Goal: Task Accomplishment & Management: Manage account settings

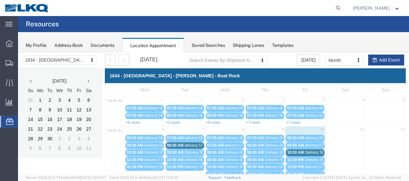
scroll to position [37, 0]
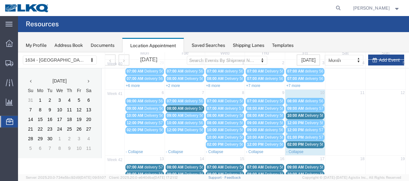
click at [317, 114] on span "Delivery 56698934" at bounding box center [321, 116] width 32 height 5
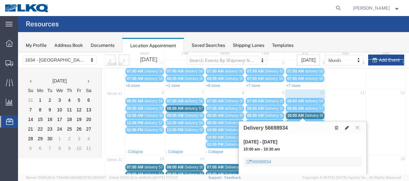
click at [347, 126] on icon at bounding box center [347, 128] width 4 height 5
select select "100"
select select "1"
select select
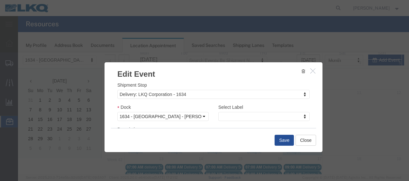
scroll to position [96, 0]
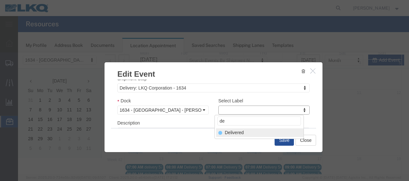
type input "de"
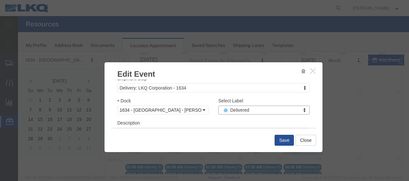
select select "40"
click at [282, 140] on button "Save" at bounding box center [284, 140] width 19 height 11
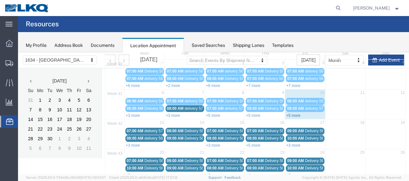
click at [289, 115] on link "+5 more" at bounding box center [293, 116] width 14 height 5
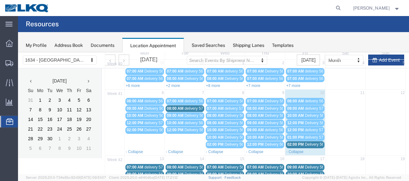
scroll to position [133, 0]
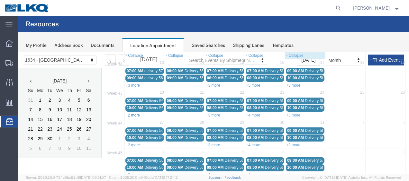
click at [129, 113] on link "+2 more" at bounding box center [133, 115] width 14 height 5
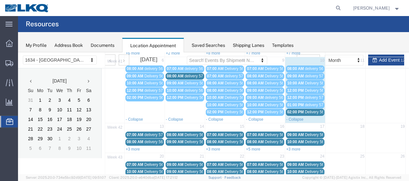
scroll to position [69, 0]
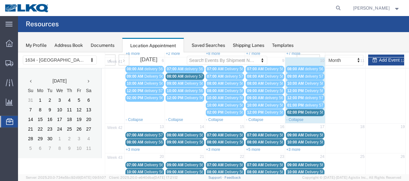
click at [310, 110] on span "Delivery 56729133" at bounding box center [321, 112] width 32 height 5
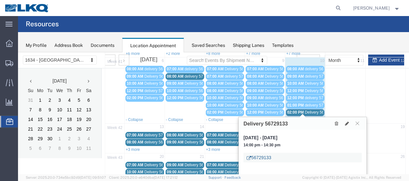
click at [262, 156] on link "56729133" at bounding box center [259, 158] width 24 height 6
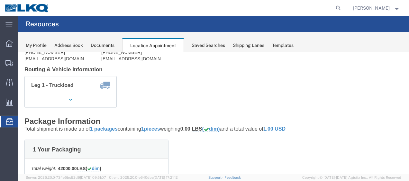
scroll to position [0, 0]
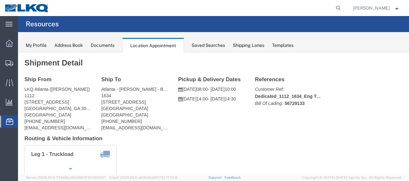
click at [109, 45] on div "Documents" at bounding box center [103, 45] width 24 height 7
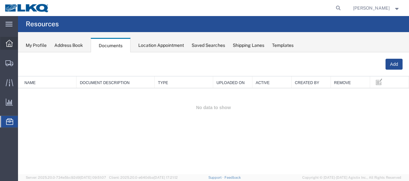
click at [8, 41] on icon at bounding box center [9, 43] width 7 height 7
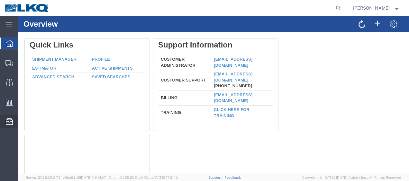
click at [0, 0] on span "Location Appointment" at bounding box center [0, 0] width 0 height 0
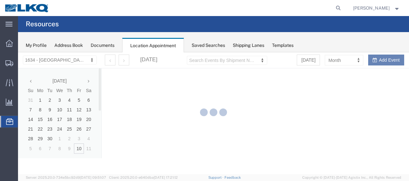
select select "28712"
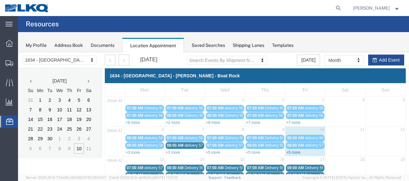
click at [289, 151] on link "+5 more" at bounding box center [293, 153] width 14 height 5
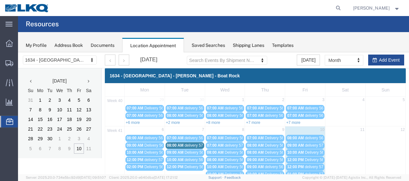
scroll to position [64, 0]
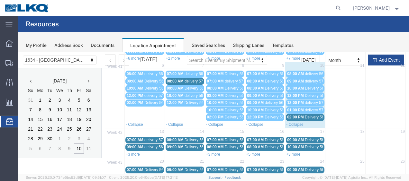
click at [309, 116] on span "Delivery 56729133" at bounding box center [321, 117] width 32 height 5
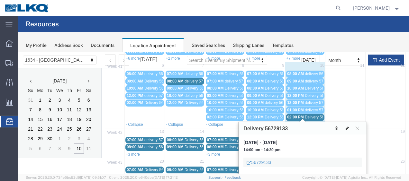
click at [348, 126] on icon at bounding box center [347, 128] width 4 height 5
select select "1"
select select
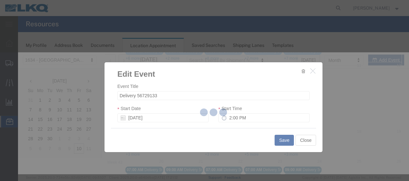
select select
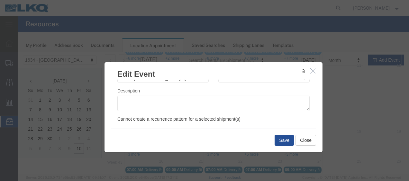
scroll to position [96, 0]
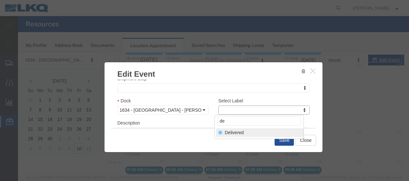
type input "de"
select select "40"
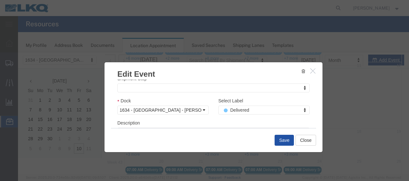
click at [283, 138] on button "Save" at bounding box center [284, 140] width 19 height 11
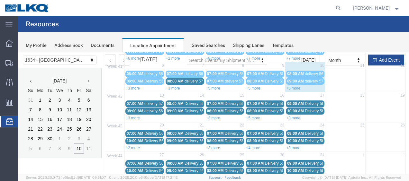
scroll to position [37, 0]
